Goal: Obtain resource: Download file/media

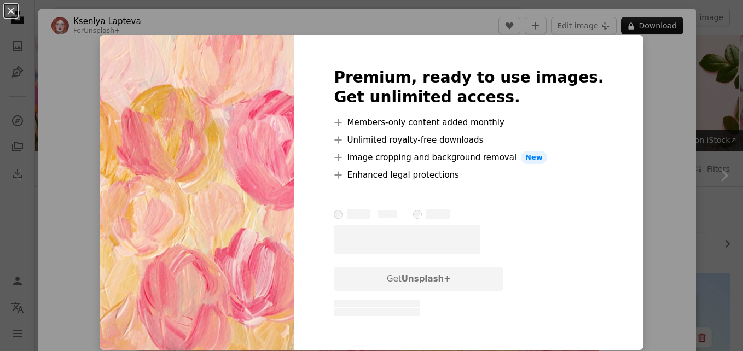
scroll to position [193, 0]
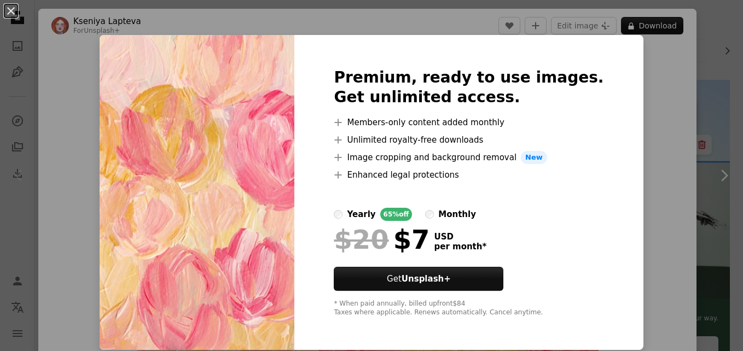
click at [632, 85] on div "An X shape Premium, ready to use images. Get unlimited access. A plus sign Memb…" at bounding box center [371, 175] width 743 height 351
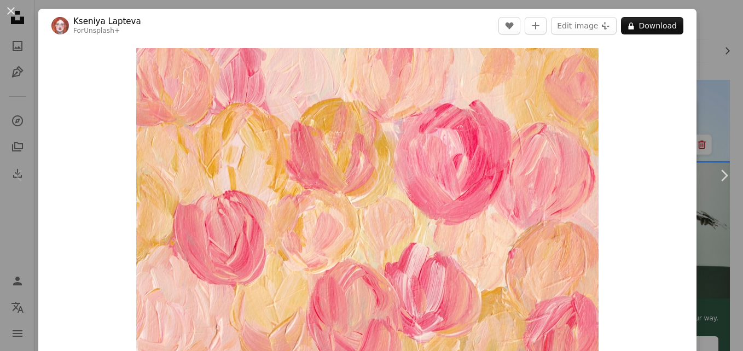
drag, startPoint x: 667, startPoint y: 62, endPoint x: 626, endPoint y: 95, distance: 52.5
click at [626, 95] on div "Zoom in" at bounding box center [367, 207] width 658 height 328
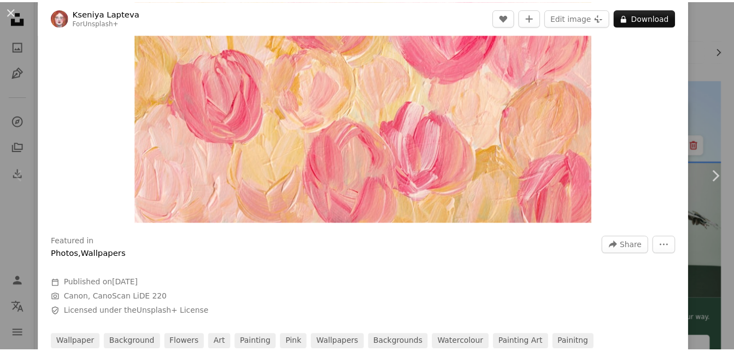
scroll to position [143, 0]
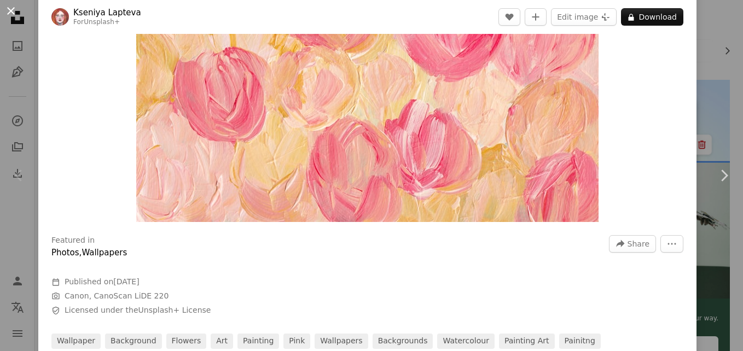
click at [10, 9] on button "An X shape" at bounding box center [10, 10] width 13 height 13
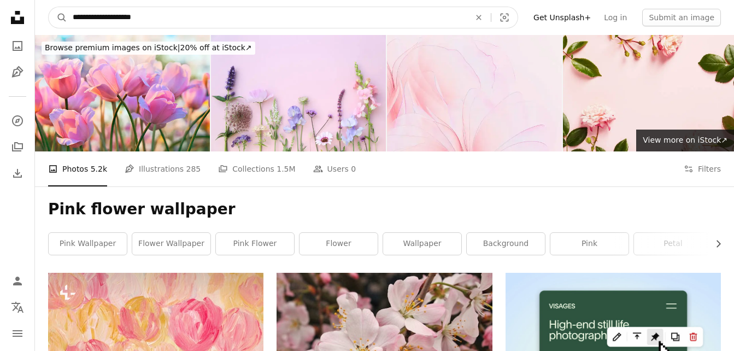
click at [256, 11] on input "**********" at bounding box center [267, 17] width 400 height 21
type input "**********"
click at [49, 7] on button "A magnifying glass" at bounding box center [58, 17] width 19 height 21
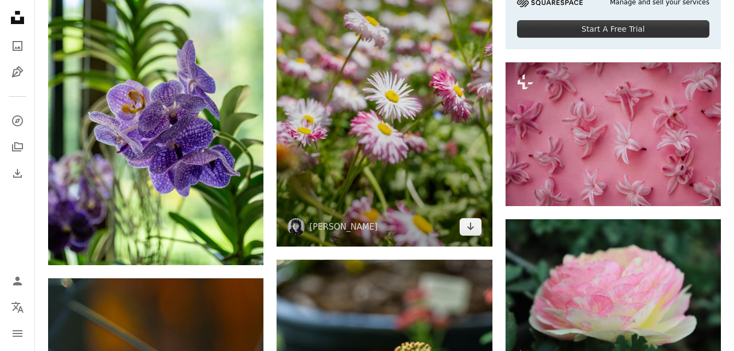
scroll to position [507, 0]
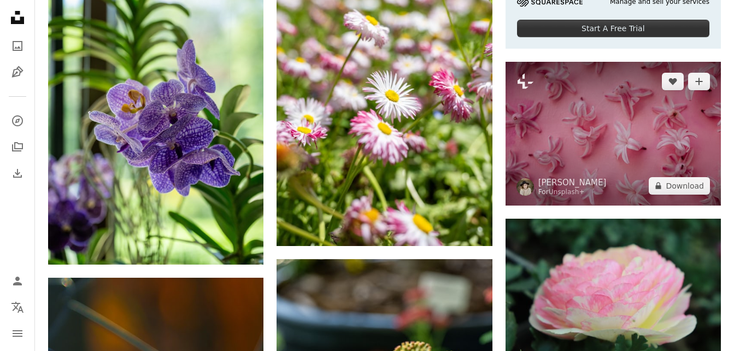
click at [563, 147] on img at bounding box center [613, 134] width 215 height 144
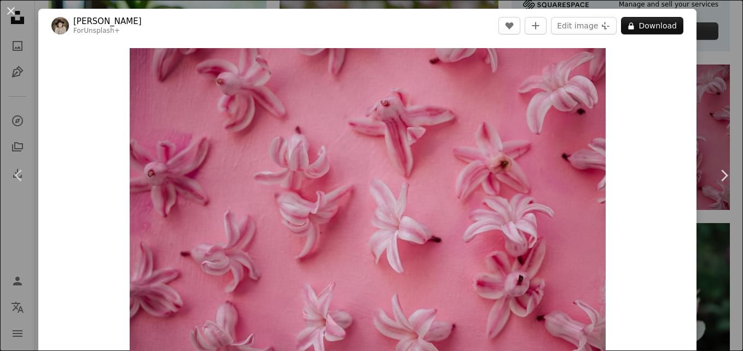
drag, startPoint x: 696, startPoint y: 47, endPoint x: 329, endPoint y: 29, distance: 367.4
click at [329, 29] on div "An X shape Chevron left Chevron right [PERSON_NAME] For Unsplash+ A heart A plu…" at bounding box center [371, 175] width 743 height 351
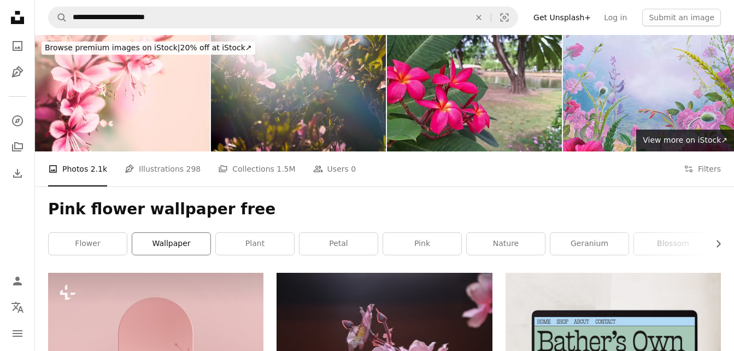
click at [175, 249] on link "wallpaper" at bounding box center [171, 244] width 78 height 22
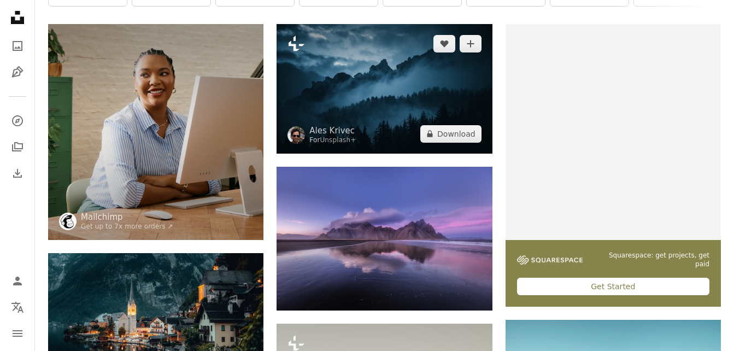
scroll to position [249, 0]
